Goal: Check status: Check status

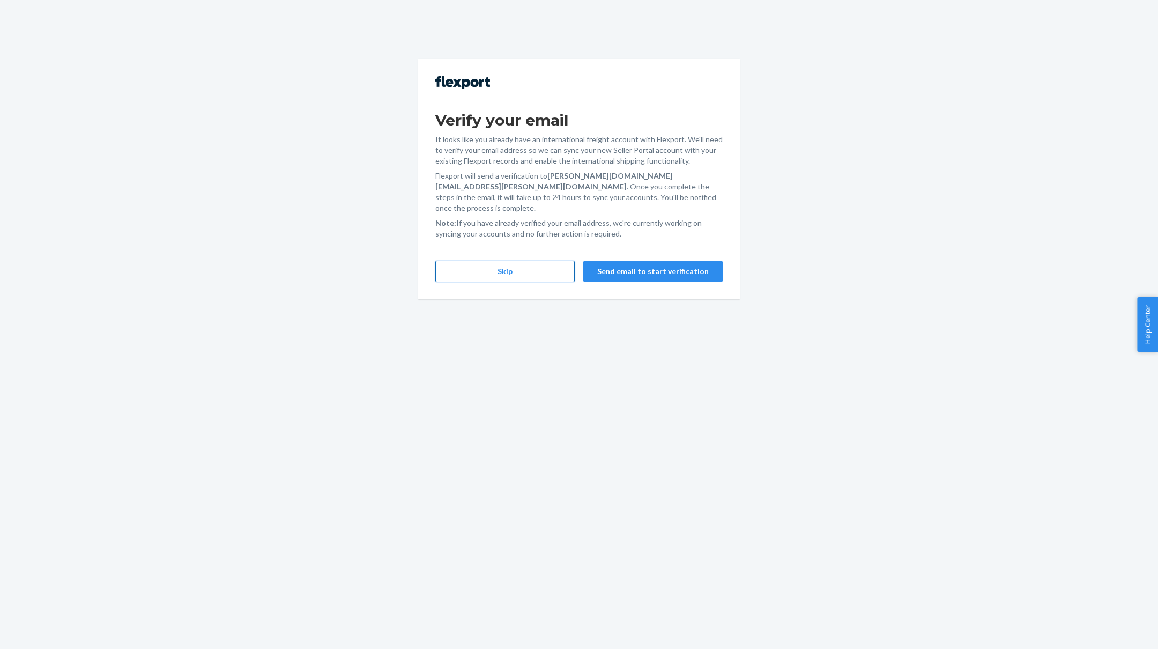
click at [522, 262] on button "Skip" at bounding box center [504, 271] width 139 height 21
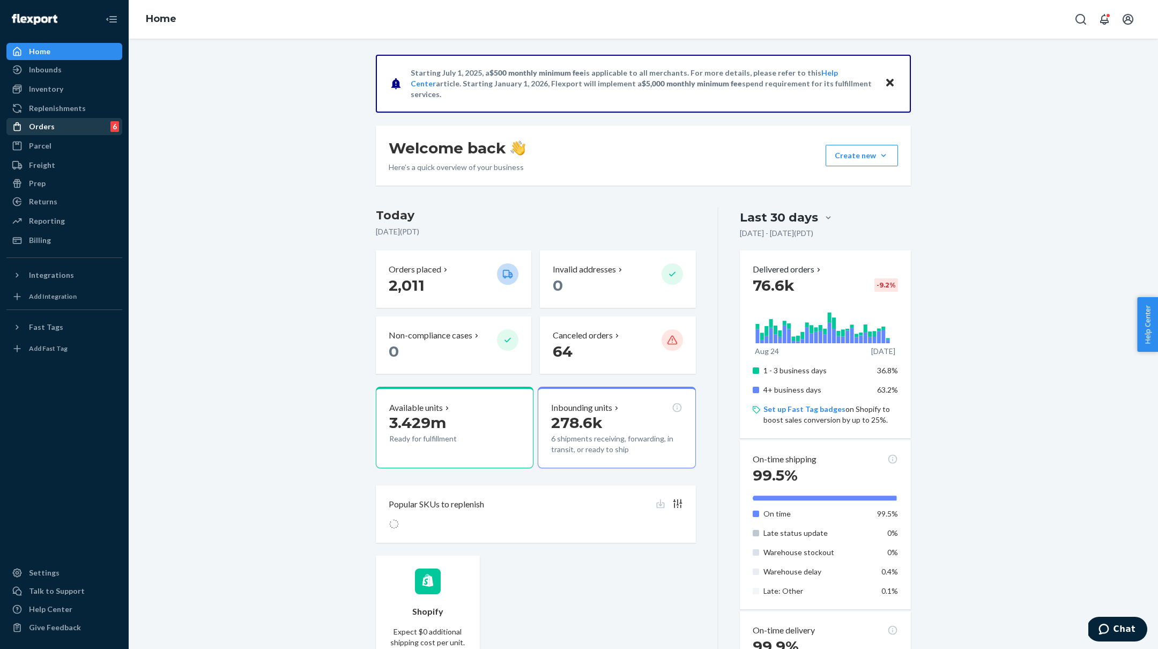
click at [47, 129] on div "Orders" at bounding box center [42, 126] width 26 height 11
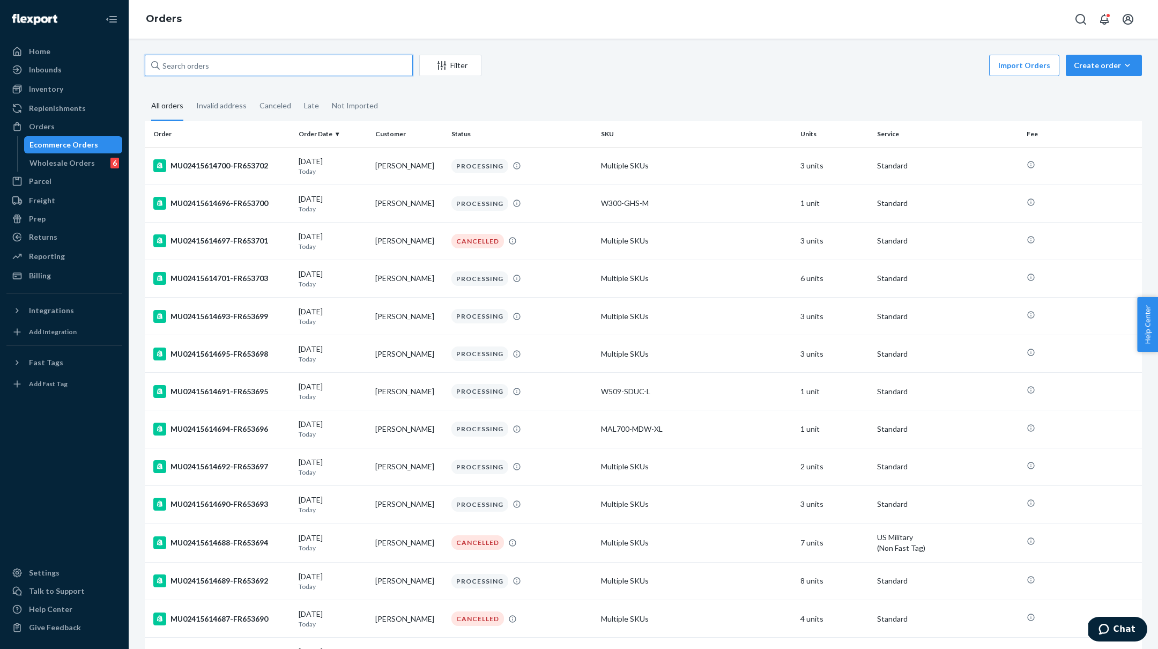
click at [337, 66] on input "text" at bounding box center [279, 65] width 268 height 21
paste input "dianaecox@gmail.com"
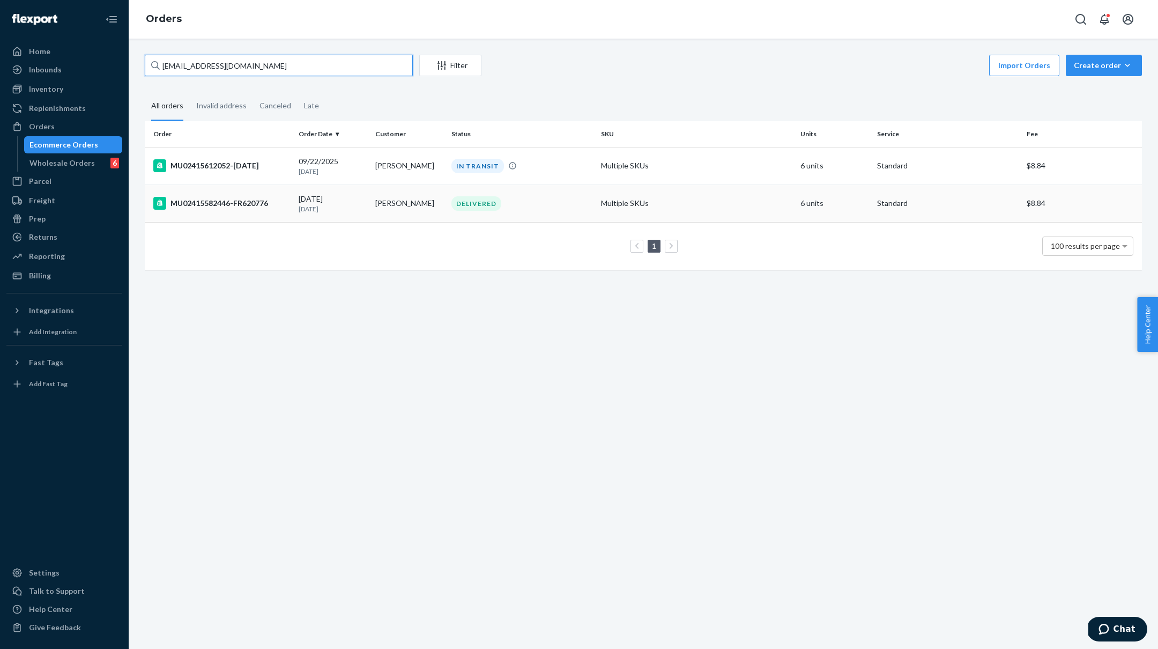
type input "dianaecox@gmail.com"
click at [249, 195] on td "MU02415582446-FR620776" at bounding box center [220, 203] width 150 height 38
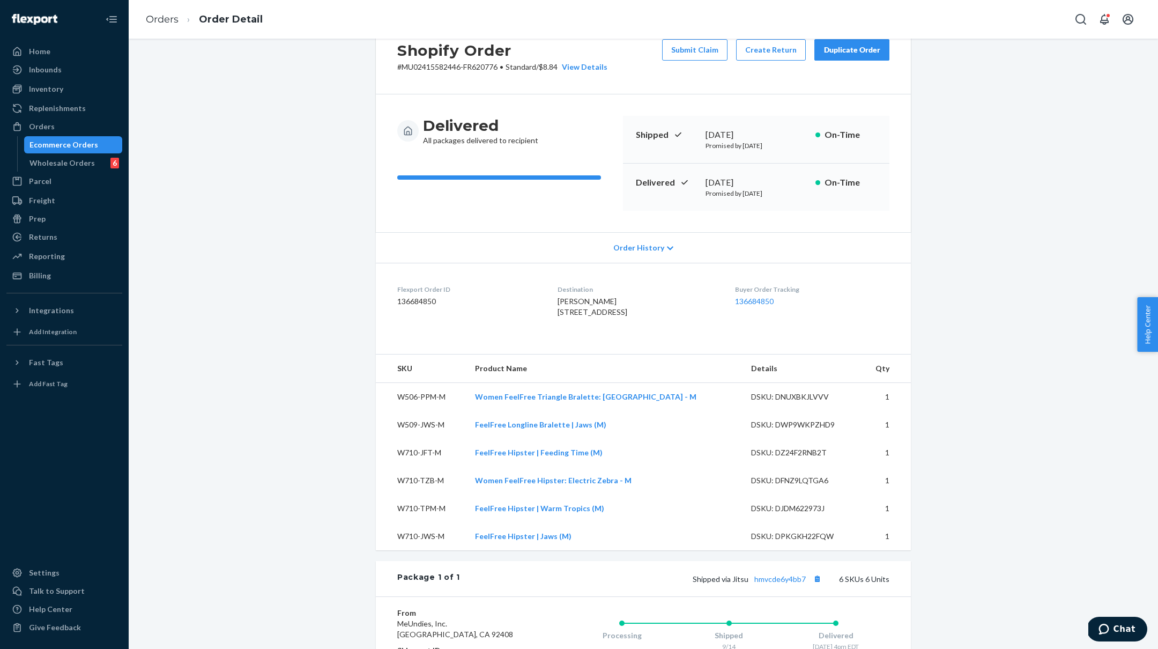
scroll to position [39, 0]
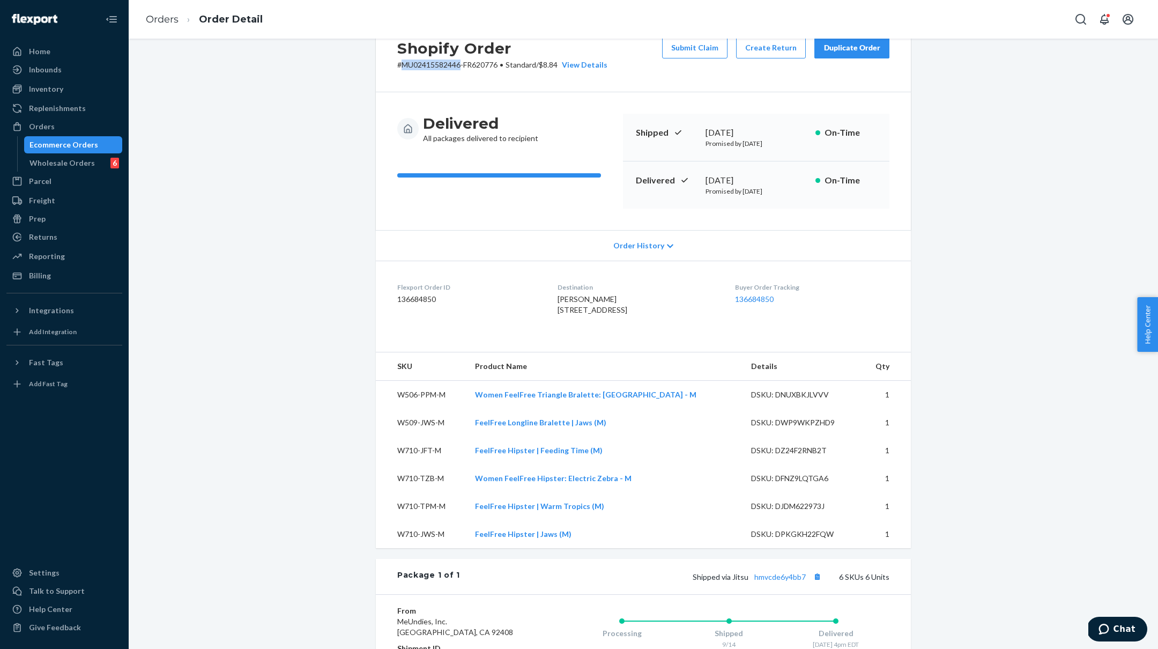
drag, startPoint x: 461, startPoint y: 65, endPoint x: 403, endPoint y: 61, distance: 58.6
click at [403, 61] on p "# MU02415582446-FR620776 • Standard / $8.84 View Details" at bounding box center [502, 65] width 210 height 11
copy p "MU02415582446"
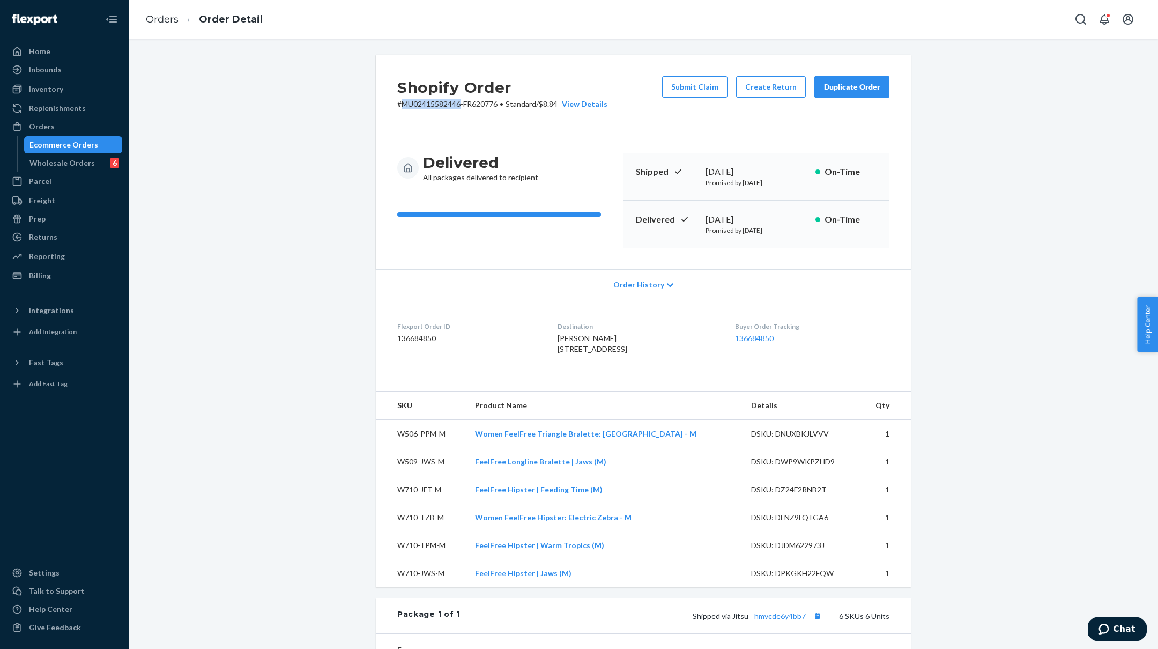
click at [438, 103] on p "# MU02415582446-FR620776 • Standard / $8.84 View Details" at bounding box center [502, 104] width 210 height 11
click at [54, 142] on div "Ecommerce Orders" at bounding box center [63, 144] width 69 height 11
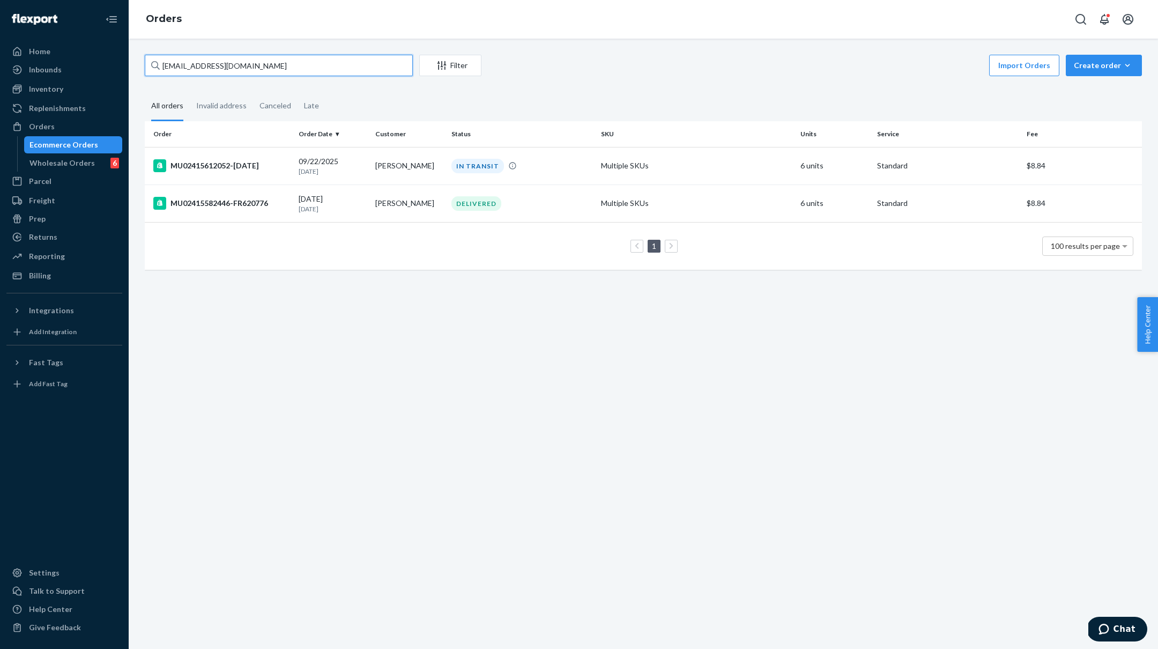
click at [207, 70] on input "dianaecox@gmail.com" at bounding box center [279, 65] width 268 height 21
paste input "9/20 Shaliton"
paste input "MU02415581934"
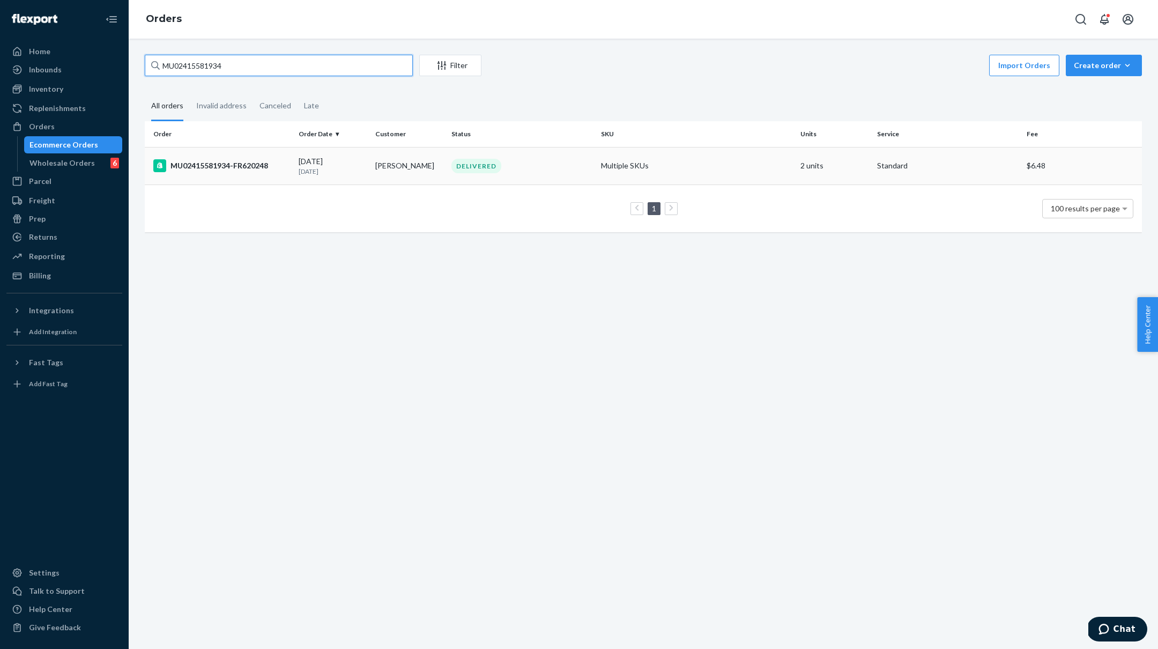
type input "MU02415581934"
click at [237, 169] on div "MU02415581934-FR620248" at bounding box center [221, 165] width 137 height 13
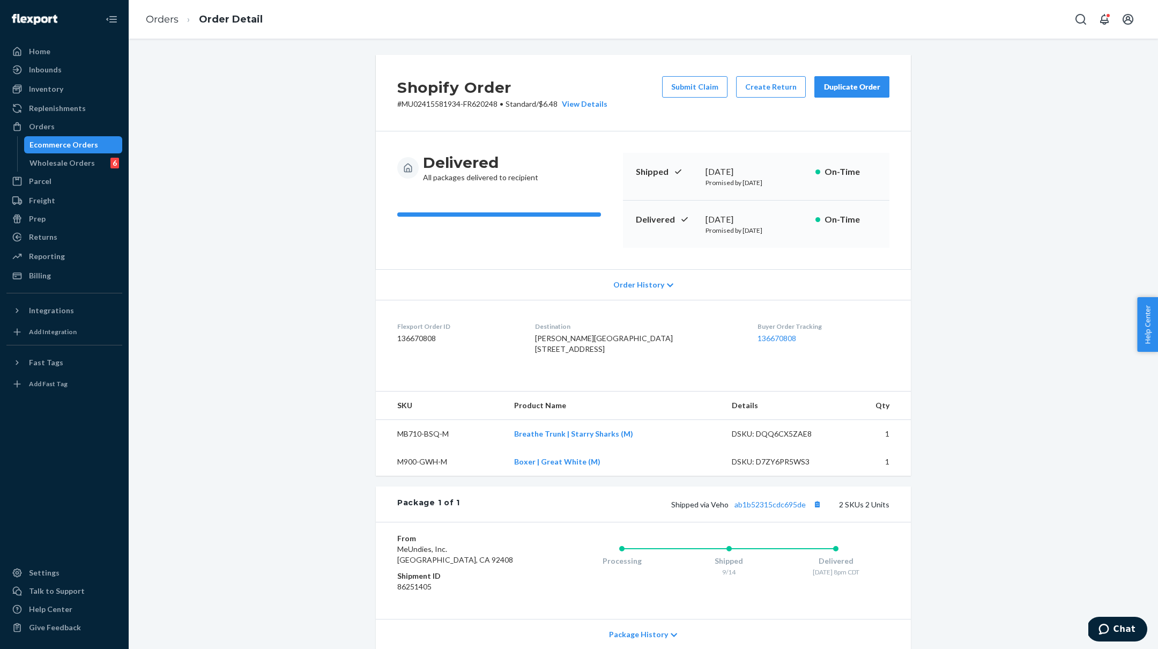
scroll to position [116, 0]
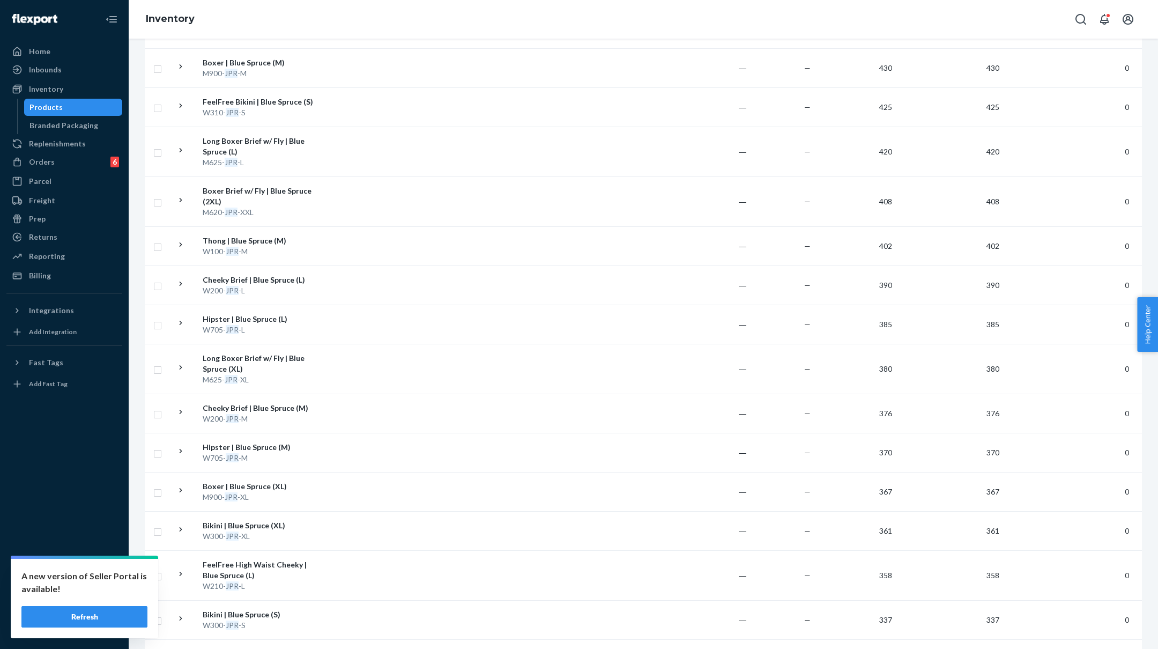
scroll to position [780, 0]
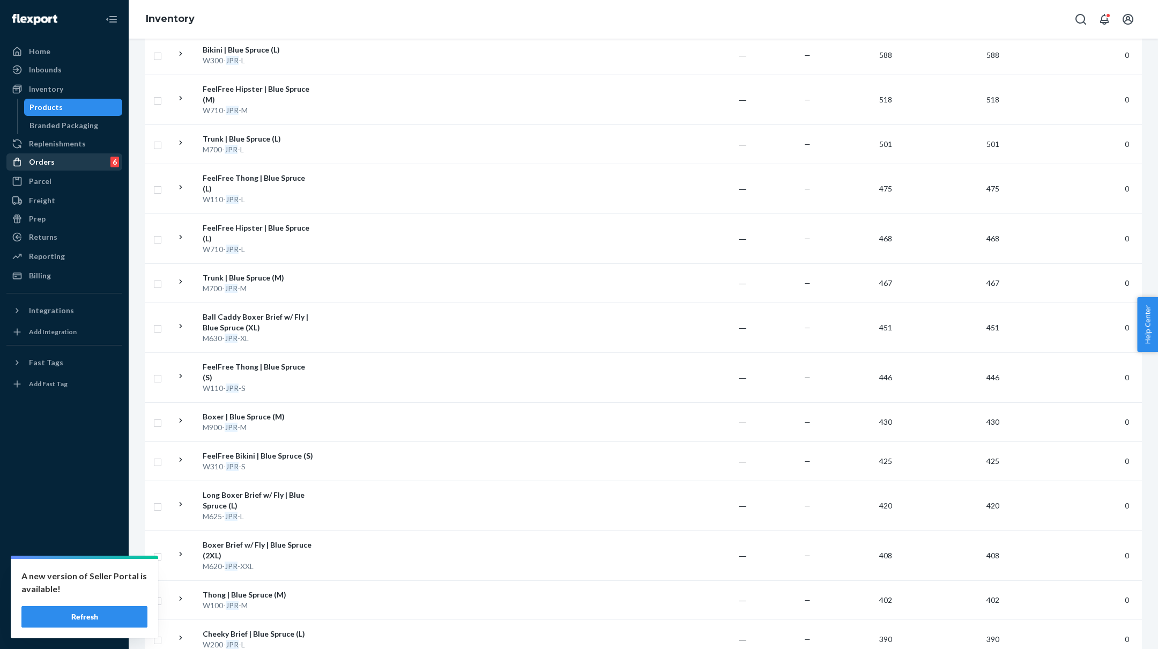
click at [51, 160] on div "Orders" at bounding box center [42, 162] width 26 height 11
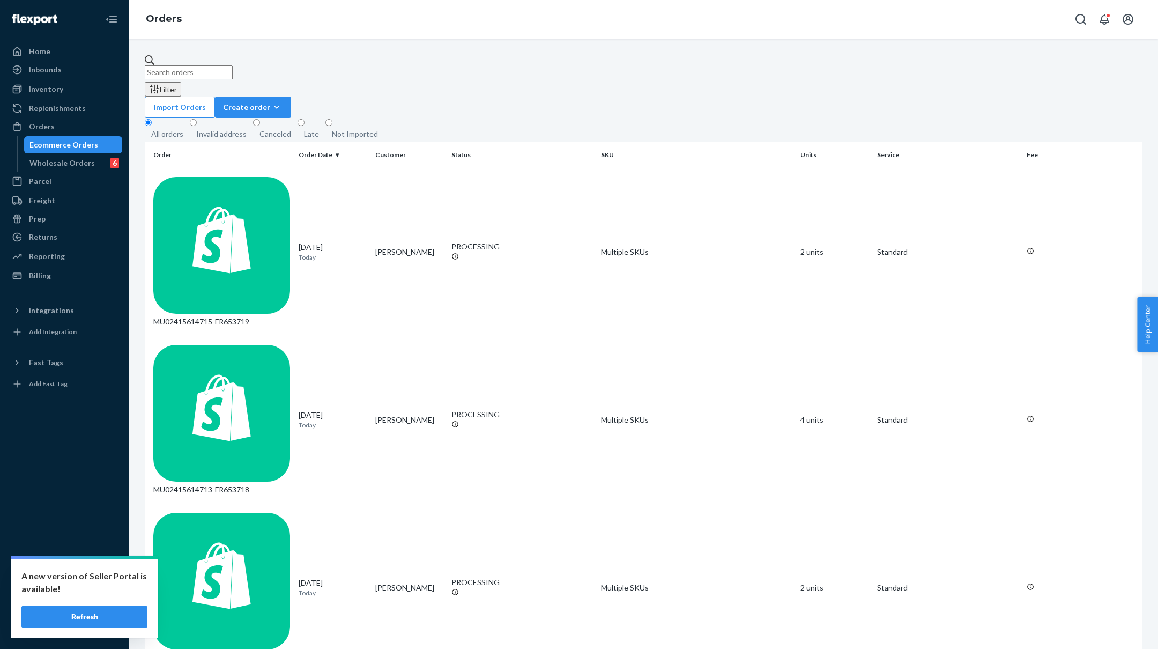
click at [233, 69] on input "text" at bounding box center [189, 72] width 88 height 14
paste input "[EMAIL_ADDRESS][DOMAIN_NAME]"
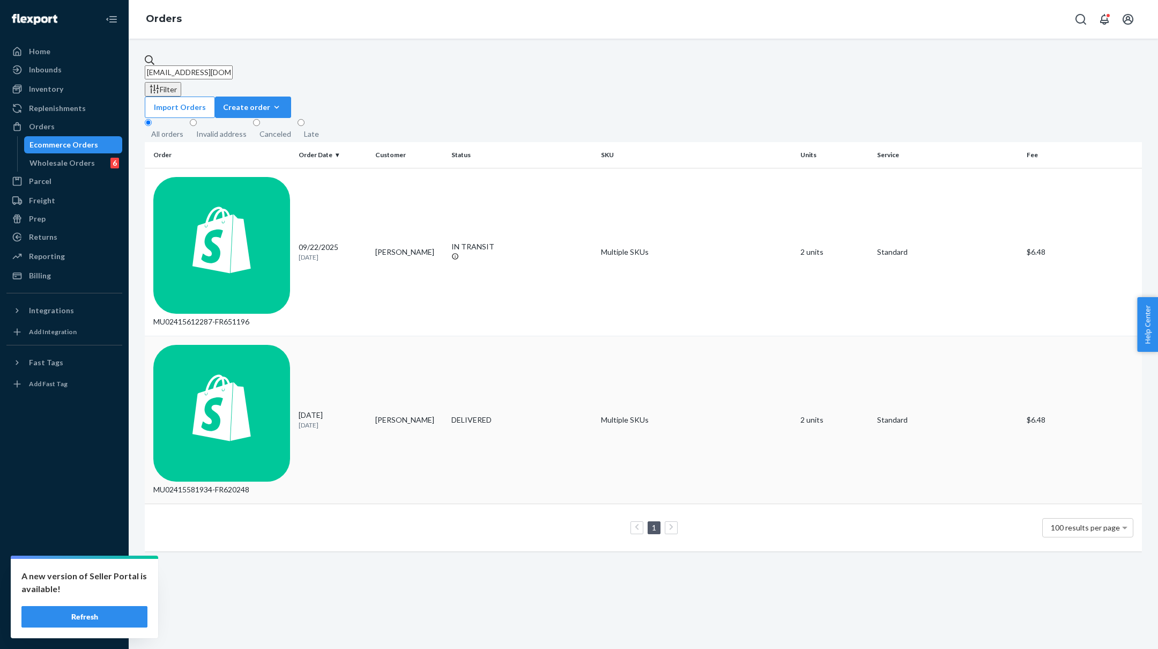
type input "[EMAIL_ADDRESS][DOMAIN_NAME]"
click at [196, 336] on td "MU02415581934-FR620248" at bounding box center [220, 420] width 150 height 168
